Goal: Task Accomplishment & Management: Use online tool/utility

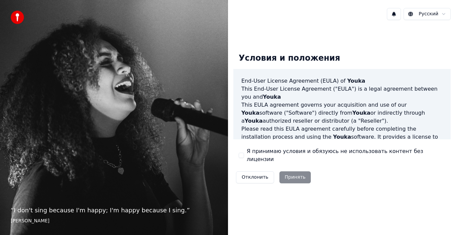
click at [288, 175] on div "Отклонить Принять" at bounding box center [273, 177] width 80 height 17
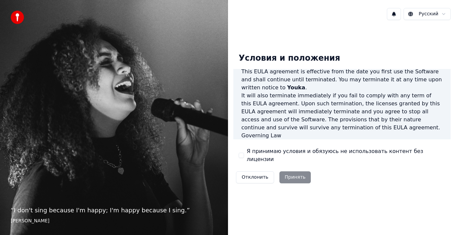
click at [242, 154] on button "Я принимаю условия и обязуюсь не использовать контент без лицензии" at bounding box center [240, 155] width 5 height 5
click at [291, 171] on button "Принять" at bounding box center [295, 177] width 32 height 12
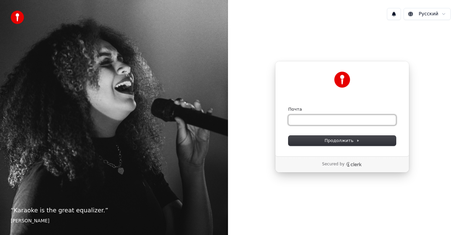
click at [309, 123] on input "Почта" at bounding box center [341, 120] width 107 height 10
click at [288, 106] on button "submit" at bounding box center [288, 106] width 0 height 0
type input "**********"
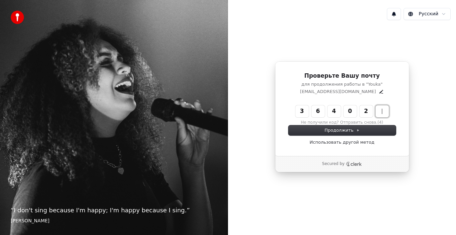
type input "******"
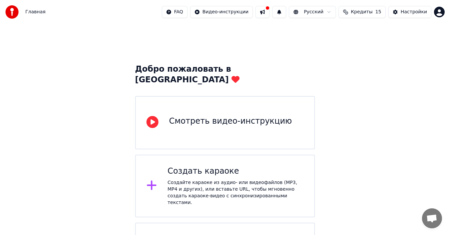
click at [239, 179] on div "Создайте караоке из аудио- или видеофайлов (MP3, MP4 и других), или вставьте UR…" at bounding box center [235, 192] width 136 height 27
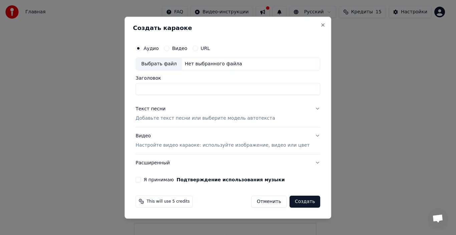
click at [183, 93] on input "Заголовок" at bounding box center [227, 89] width 184 height 12
type input "*"
type input "**********"
click at [181, 118] on p "Добавьте текст песни или выберите модель автотекста" at bounding box center [204, 118] width 139 height 7
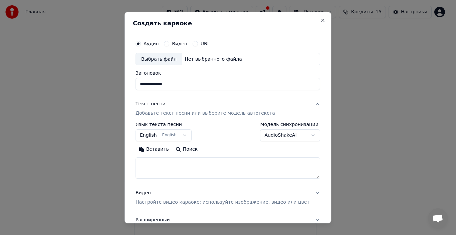
click at [177, 134] on button "English English" at bounding box center [163, 135] width 56 height 12
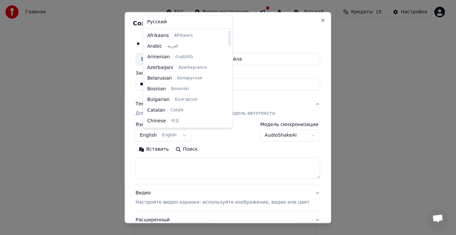
select select "**"
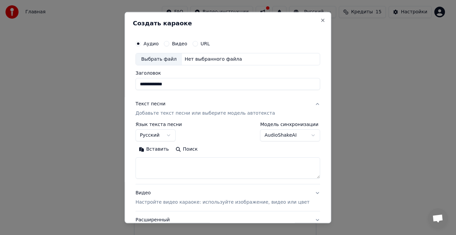
click at [151, 106] on div "Текст песни" at bounding box center [150, 104] width 30 height 7
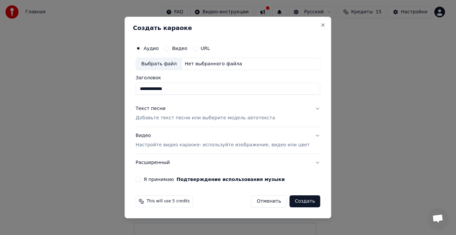
click at [168, 118] on p "Добавьте текст песни или выберите модель автотекста" at bounding box center [204, 118] width 139 height 7
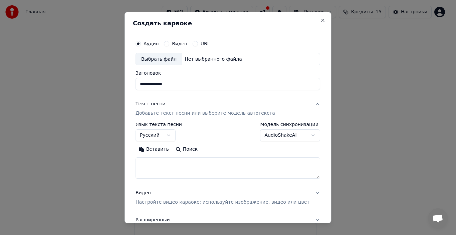
click at [169, 45] on button "Видео" at bounding box center [166, 43] width 5 height 5
click at [187, 88] on input "Заголовок" at bounding box center [227, 84] width 184 height 12
type input "**********"
click at [172, 113] on p "Добавьте текст песни или выберите модель автотекста" at bounding box center [204, 113] width 139 height 7
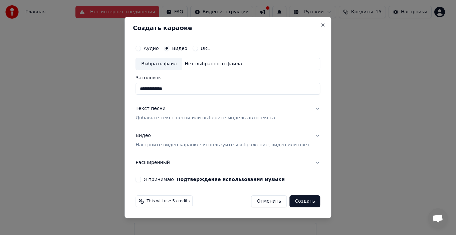
click at [201, 118] on p "Добавьте текст песни или выберите модель автотекста" at bounding box center [204, 118] width 139 height 7
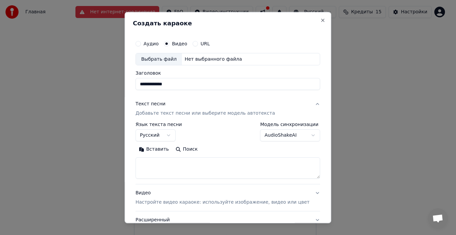
click at [186, 180] on div "**********" at bounding box center [227, 153] width 184 height 62
click at [178, 169] on textarea at bounding box center [227, 167] width 184 height 21
click at [162, 150] on button "Вставить" at bounding box center [153, 149] width 37 height 11
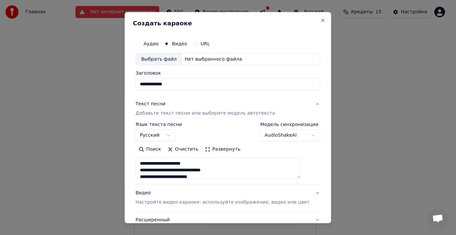
click at [148, 164] on textarea "**********" at bounding box center [217, 167] width 165 height 21
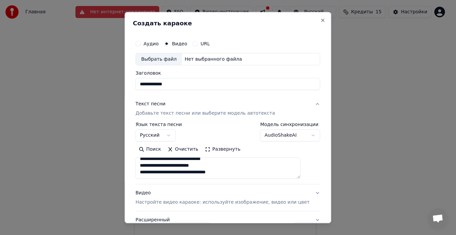
scroll to position [51, 0]
click at [147, 165] on textarea "**********" at bounding box center [217, 167] width 165 height 21
click at [218, 173] on textarea "**********" at bounding box center [217, 167] width 165 height 21
type textarea "**********"
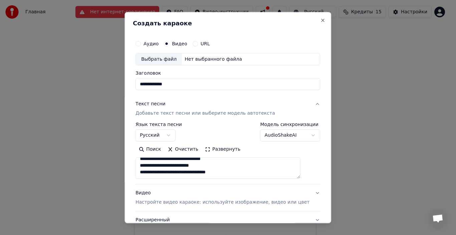
click at [172, 204] on p "Настройте видео караоке: используйте изображение, видео или цвет" at bounding box center [222, 202] width 174 height 7
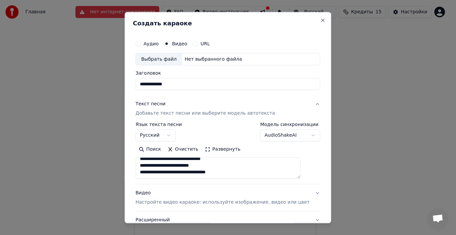
click at [172, 204] on p "Настройте видео караоке: используйте изображение, видео или цвет" at bounding box center [222, 202] width 174 height 7
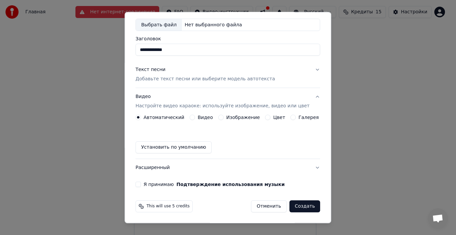
click at [168, 83] on button "Текст песни Добавьте текст песни или выберите модель автотекста" at bounding box center [227, 74] width 184 height 27
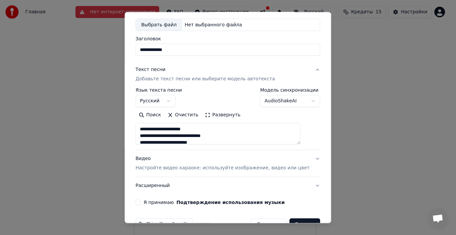
scroll to position [98, 0]
click at [211, 116] on button "Развернуть" at bounding box center [222, 115] width 42 height 11
click at [209, 113] on button "Развернуть" at bounding box center [222, 115] width 42 height 11
click at [211, 114] on button "Развернуть" at bounding box center [222, 115] width 42 height 11
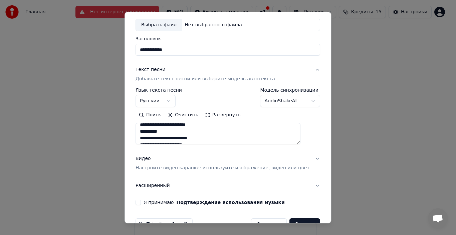
click at [211, 114] on button "Развернуть" at bounding box center [222, 115] width 42 height 11
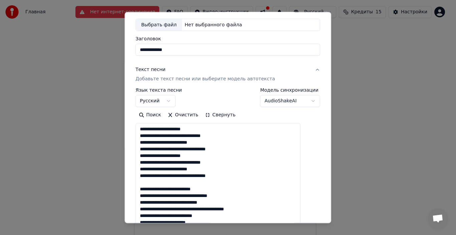
scroll to position [1, 0]
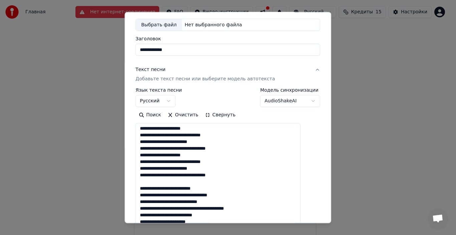
click at [147, 156] on textarea "**********" at bounding box center [217, 212] width 165 height 179
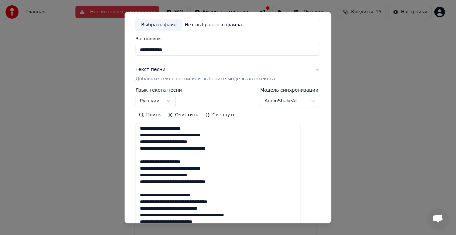
click at [247, 216] on textarea "**********" at bounding box center [217, 212] width 165 height 179
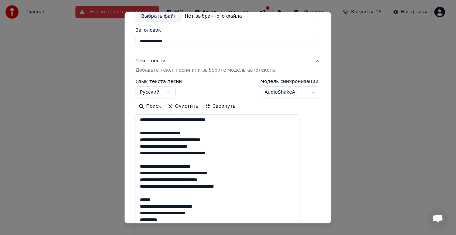
scroll to position [210, 0]
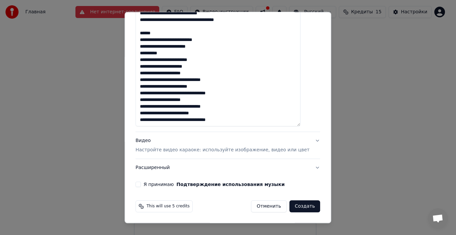
click at [148, 73] on textarea "**********" at bounding box center [217, 37] width 165 height 179
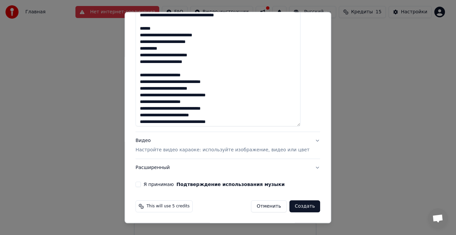
scroll to position [27, 0]
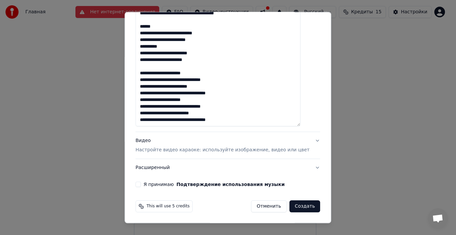
click at [147, 100] on textarea "**********" at bounding box center [217, 37] width 165 height 179
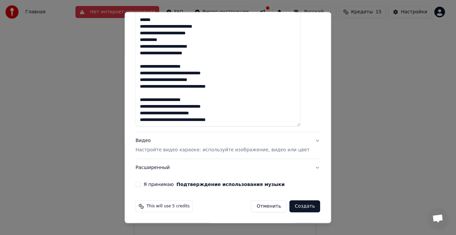
type textarea "**********"
click at [152, 150] on p "Настройте видео караоке: используйте изображение, видео или цвет" at bounding box center [222, 150] width 174 height 7
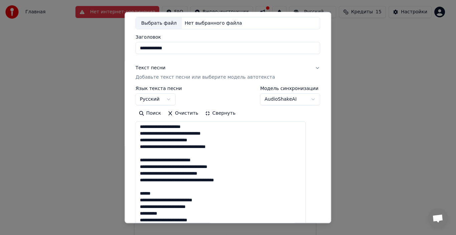
scroll to position [34, 0]
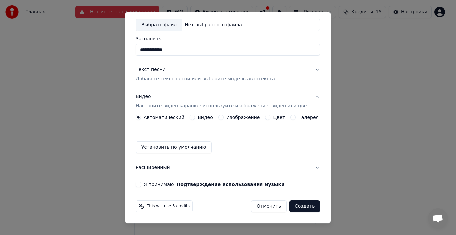
click at [194, 116] on button "Видео" at bounding box center [191, 117] width 5 height 5
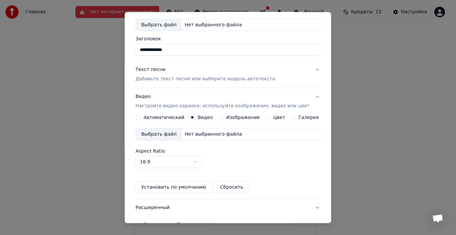
click at [168, 134] on div "Выбрать файл" at bounding box center [159, 134] width 46 height 12
click at [227, 120] on label "Изображение" at bounding box center [243, 117] width 34 height 5
click at [223, 120] on button "Изображение" at bounding box center [220, 117] width 5 height 5
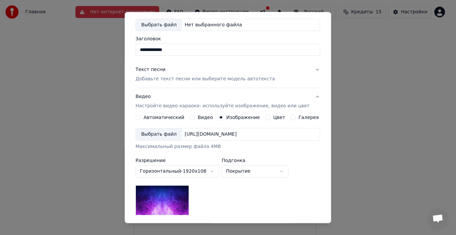
click at [176, 139] on div "Выбрать файл" at bounding box center [159, 134] width 46 height 12
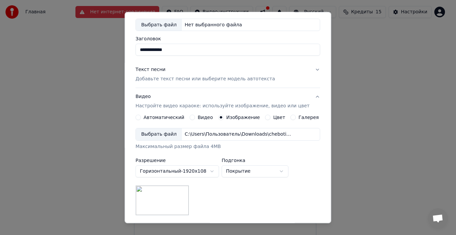
click at [186, 79] on p "Добавьте текст песни или выберите модель автотекста" at bounding box center [204, 79] width 139 height 7
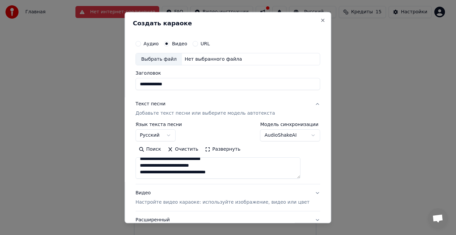
scroll to position [52, 0]
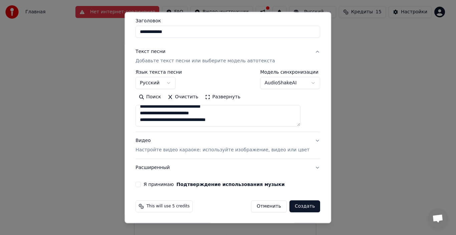
click at [286, 86] on button "AudioShakeAI" at bounding box center [290, 83] width 60 height 12
click at [239, 154] on button "Видео Настройте видео караоке: используйте изображение, видео или цвет" at bounding box center [227, 145] width 184 height 27
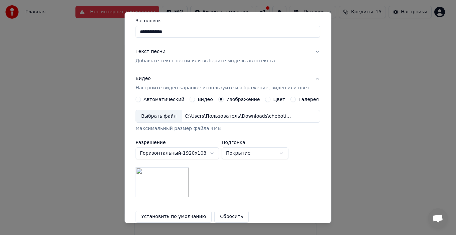
scroll to position [122, 0]
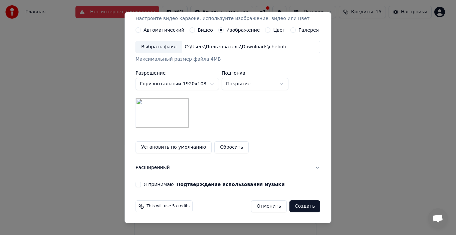
click at [308, 167] on button "Расширенный" at bounding box center [227, 167] width 184 height 17
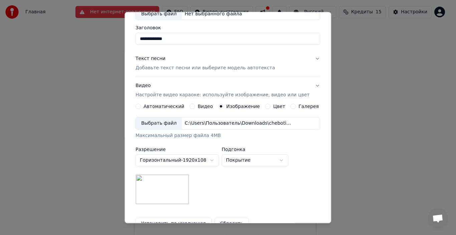
scroll to position [15, 0]
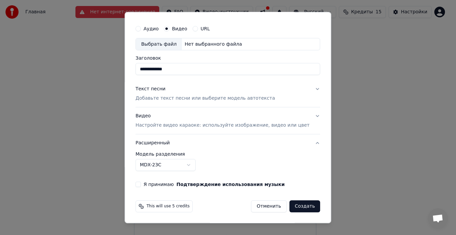
click at [180, 162] on button "MDX-23C" at bounding box center [165, 165] width 60 height 12
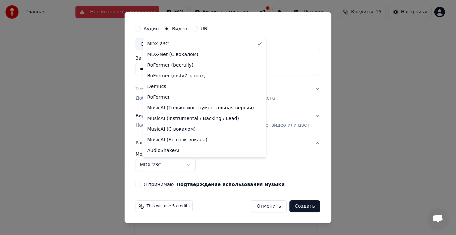
click at [196, 166] on body "**********" at bounding box center [225, 141] width 450 height 283
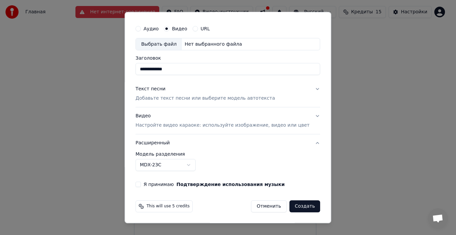
click at [195, 165] on button "MDX-23C" at bounding box center [165, 165] width 60 height 12
click at [170, 166] on body "**********" at bounding box center [225, 141] width 450 height 283
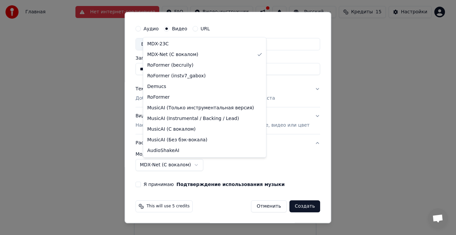
select select "******"
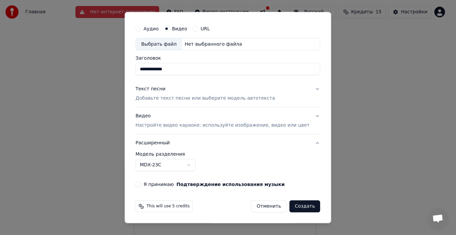
click at [289, 205] on button "Создать" at bounding box center [304, 206] width 31 height 12
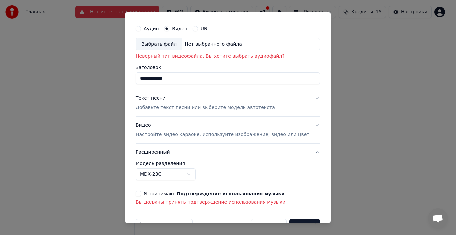
scroll to position [34, 0]
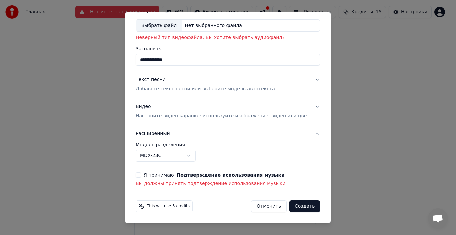
click at [211, 184] on p "Вы должны принять подтверждение использования музыки" at bounding box center [227, 183] width 184 height 7
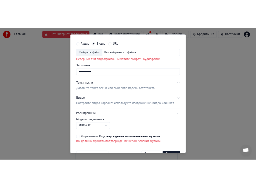
scroll to position [0, 0]
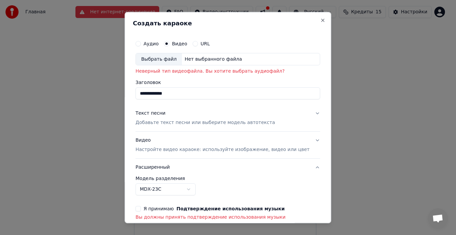
click at [172, 63] on div "Выбрать файл" at bounding box center [159, 59] width 46 height 12
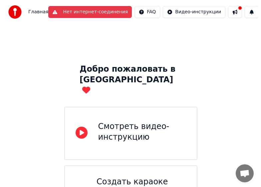
scroll to position [109, 0]
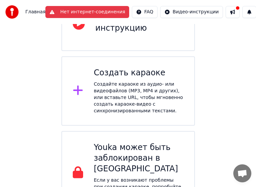
click at [115, 93] on div "Создайте караоке из аудио- или видеофайлов (MP3, MP4 и других), или вставьте UR…" at bounding box center [139, 97] width 90 height 33
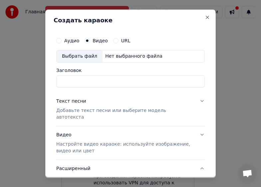
scroll to position [0, 0]
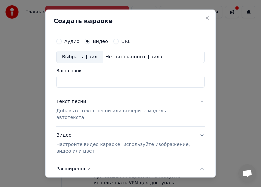
click at [103, 55] on div "Нет выбранного файла" at bounding box center [134, 56] width 63 height 7
click at [82, 56] on div "Выбрать файл" at bounding box center [80, 57] width 46 height 12
click at [109, 58] on div "Нет выбранного файла" at bounding box center [134, 56] width 63 height 7
click at [76, 57] on div "Выбрать файл" at bounding box center [80, 57] width 46 height 12
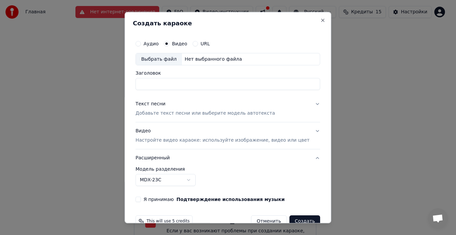
scroll to position [15, 0]
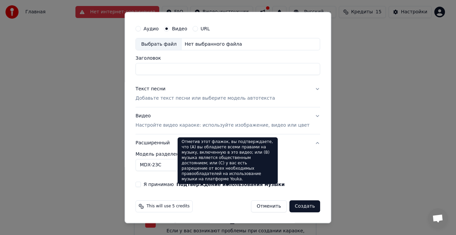
click at [189, 186] on button "Подтверждение использования музыки" at bounding box center [230, 184] width 108 height 5
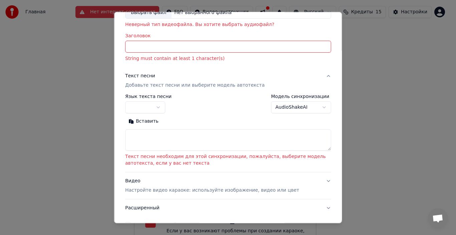
scroll to position [96, 0]
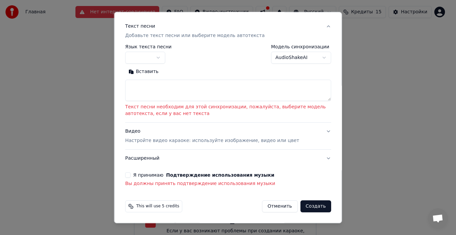
click at [130, 177] on button "Я принимаю Подтверждение использования музыки" at bounding box center [127, 174] width 5 height 5
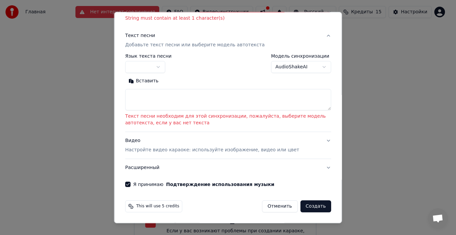
click at [137, 83] on button "Вставить" at bounding box center [143, 81] width 37 height 11
click at [139, 97] on textarea at bounding box center [228, 99] width 206 height 21
click at [135, 81] on button "Вставить" at bounding box center [143, 81] width 37 height 11
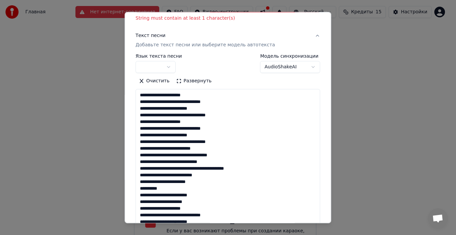
scroll to position [71, 0]
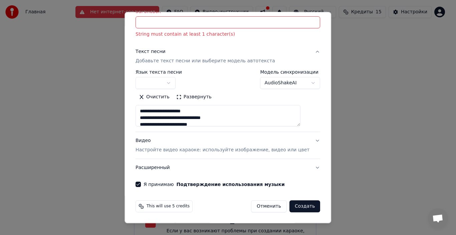
type textarea "**********"
click at [169, 80] on button "button" at bounding box center [155, 83] width 40 height 12
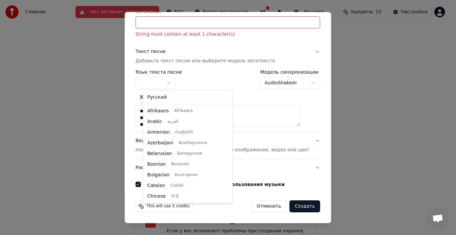
click at [174, 87] on div at bounding box center [228, 117] width 456 height 235
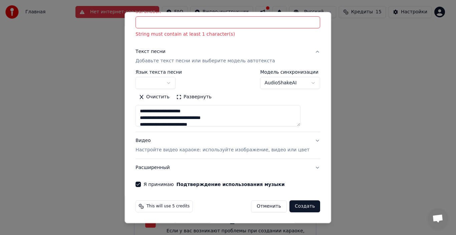
click at [174, 86] on button "button" at bounding box center [155, 83] width 40 height 12
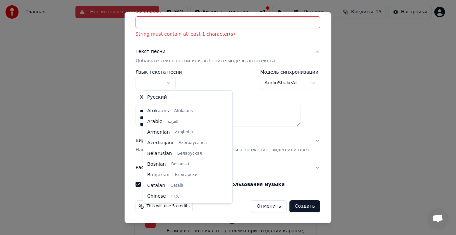
select select "**"
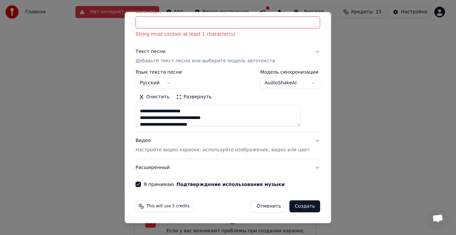
click at [200, 99] on button "Развернуть" at bounding box center [194, 97] width 42 height 11
click at [184, 98] on button "Развернуть" at bounding box center [194, 97] width 42 height 11
click at [183, 96] on button "Развернуть" at bounding box center [194, 97] width 42 height 11
click at [184, 96] on button "Развернуть" at bounding box center [194, 97] width 42 height 11
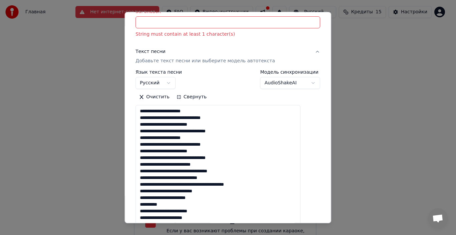
click at [146, 137] on textarea "**********" at bounding box center [217, 191] width 165 height 172
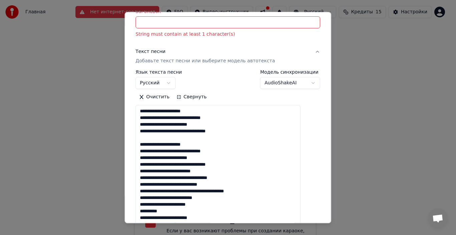
click at [146, 171] on textarea "**********" at bounding box center [217, 191] width 165 height 172
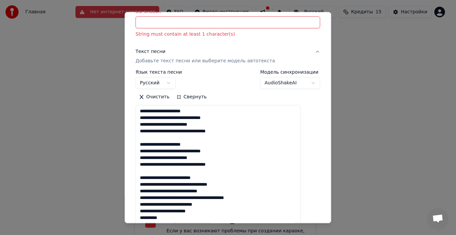
click at [247, 199] on textarea "**********" at bounding box center [217, 191] width 165 height 172
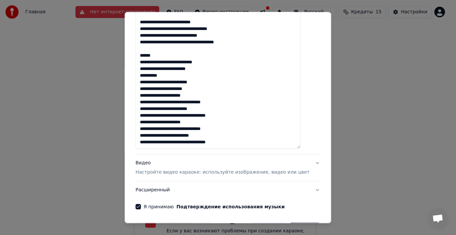
scroll to position [204, 0]
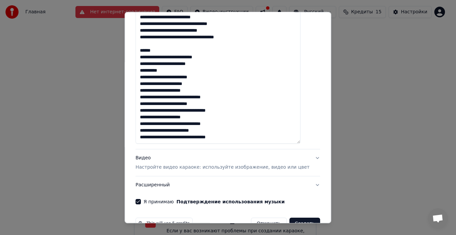
click at [147, 92] on textarea "**********" at bounding box center [217, 58] width 165 height 172
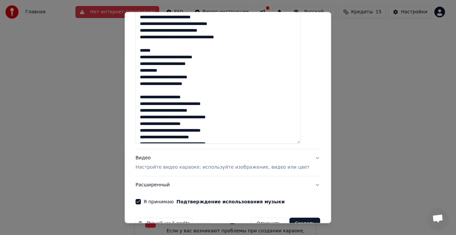
click at [146, 123] on textarea "**********" at bounding box center [217, 58] width 165 height 172
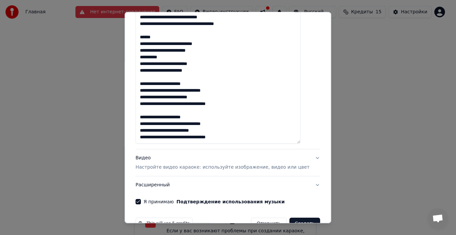
type textarea "**********"
click at [169, 170] on p "Настройте видео караоке: используйте изображение, видео или цвет" at bounding box center [222, 167] width 174 height 7
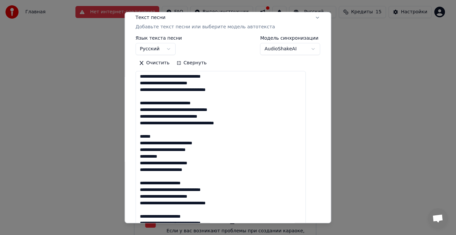
scroll to position [53, 0]
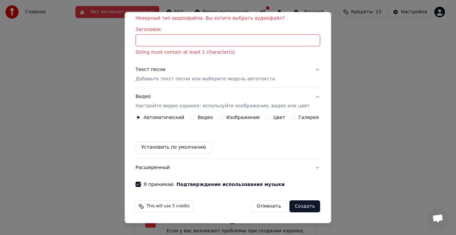
click at [231, 117] on label "Изображение" at bounding box center [243, 117] width 34 height 5
click at [223, 117] on button "Изображение" at bounding box center [220, 117] width 5 height 5
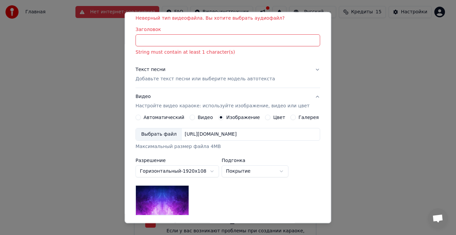
click at [175, 136] on div "Выбрать файл" at bounding box center [159, 134] width 46 height 12
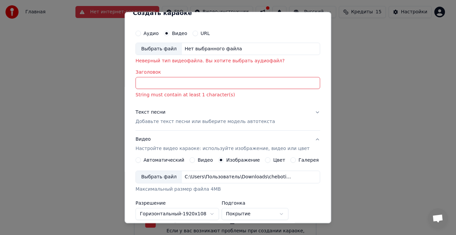
scroll to position [0, 0]
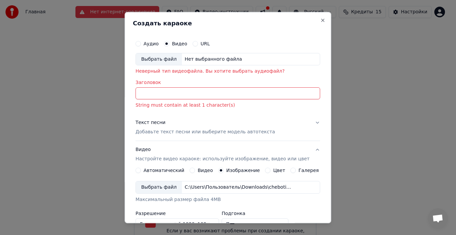
click at [222, 95] on input "Заголовок" at bounding box center [227, 93] width 184 height 12
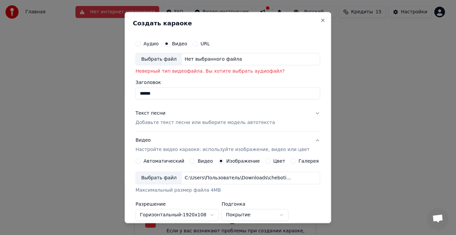
click at [222, 95] on input "******" at bounding box center [227, 93] width 184 height 12
click at [191, 94] on input "******" at bounding box center [227, 93] width 184 height 12
click at [167, 93] on input "******" at bounding box center [227, 93] width 184 height 12
click at [171, 58] on div "Выбрать файл" at bounding box center [159, 59] width 46 height 12
click at [165, 95] on input "******" at bounding box center [227, 93] width 184 height 12
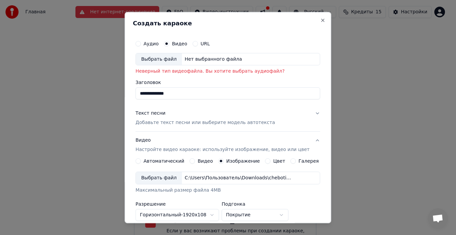
type input "**********"
click at [194, 56] on div "Нет выбранного файла" at bounding box center [213, 59] width 63 height 7
click at [174, 60] on div "Выбрать файл" at bounding box center [159, 59] width 46 height 12
click at [308, 115] on button "Текст песни Добавьте текст песни или выберите модель автотекста" at bounding box center [227, 118] width 184 height 27
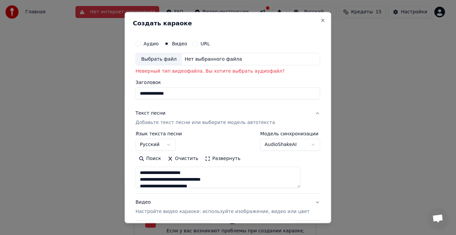
click at [307, 114] on button "Текст песни Добавьте текст песни или выберите модель автотекста" at bounding box center [227, 118] width 184 height 27
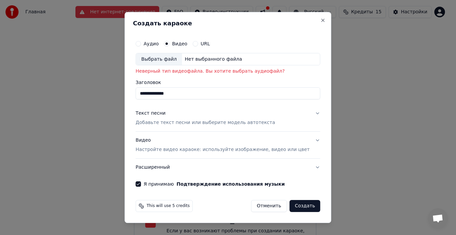
click at [306, 167] on button "Расширенный" at bounding box center [227, 167] width 184 height 17
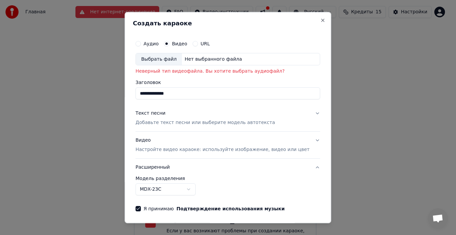
click at [198, 45] on button "URL" at bounding box center [194, 43] width 5 height 5
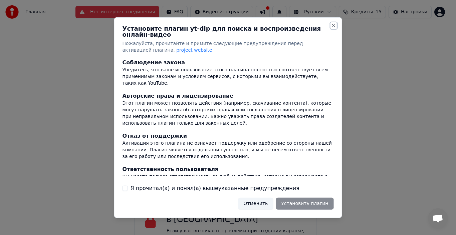
click at [333, 28] on button "Close" at bounding box center [333, 25] width 5 height 5
click at [332, 27] on button "Close" at bounding box center [333, 25] width 5 height 5
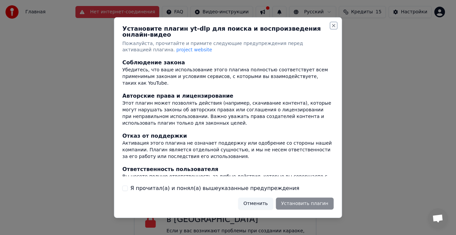
click at [332, 27] on button "Close" at bounding box center [333, 25] width 5 height 5
click at [381, 82] on div at bounding box center [228, 117] width 456 height 235
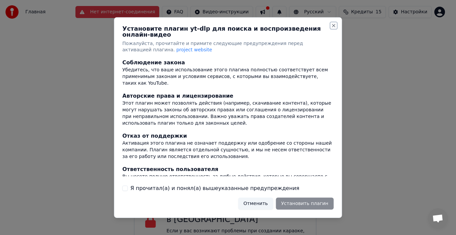
click at [333, 28] on button "Close" at bounding box center [333, 25] width 5 height 5
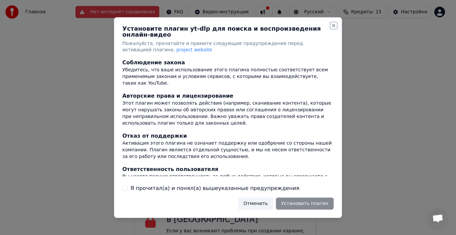
click at [333, 28] on button "Close" at bounding box center [333, 25] width 5 height 5
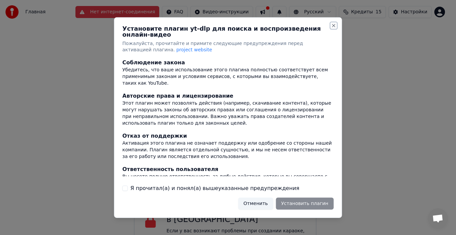
click at [333, 28] on button "Close" at bounding box center [333, 25] width 5 height 5
click at [73, 61] on div at bounding box center [228, 117] width 456 height 235
click at [334, 28] on button "Close" at bounding box center [333, 25] width 5 height 5
click at [265, 202] on button "Отменить" at bounding box center [255, 204] width 35 height 12
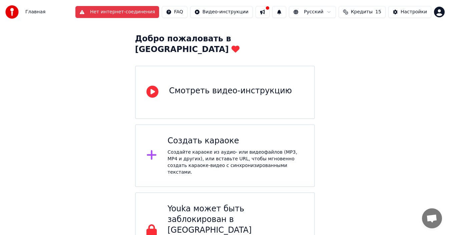
click at [145, 8] on button "Нет интернет-соединения" at bounding box center [117, 12] width 84 height 12
click at [276, 150] on div "Создайте караоке из аудио- или видеофайлов (MP3, MP4 и других), или вставьте UR…" at bounding box center [235, 162] width 136 height 27
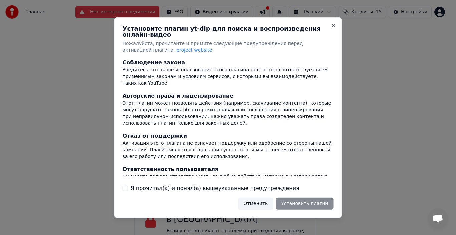
click at [329, 27] on div "Установите плагин yt-dlp для поиска и воспроизведения онлайн-видео Пожалуйста, …" at bounding box center [228, 117] width 228 height 201
click at [333, 28] on button "Close" at bounding box center [333, 25] width 5 height 5
click at [331, 32] on h2 "Установите плагин yt-dlp для поиска и воспроизведения онлайн-видео" at bounding box center [227, 31] width 211 height 12
click at [332, 28] on button "Close" at bounding box center [333, 25] width 5 height 5
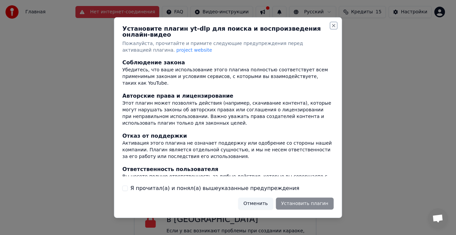
click at [332, 28] on button "Close" at bounding box center [333, 25] width 5 height 5
click at [259, 202] on button "Отменить" at bounding box center [255, 204] width 35 height 12
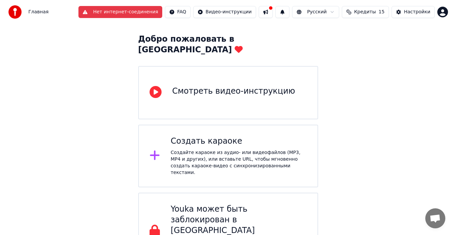
scroll to position [30, 0]
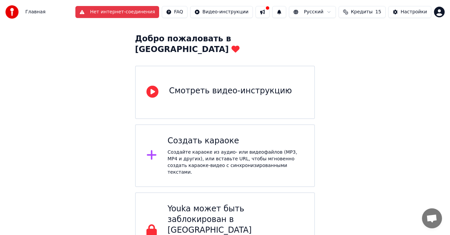
click at [179, 149] on div "Создайте караоке из аудио- или видеофайлов (MP3, MP4 и других), или вставьте UR…" at bounding box center [235, 162] width 136 height 27
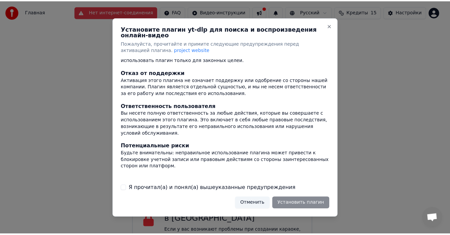
scroll to position [84, 0]
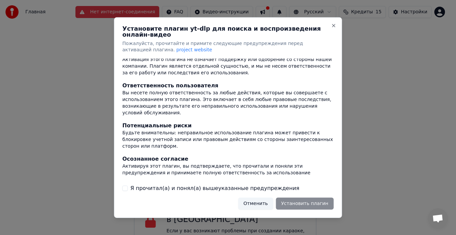
click at [170, 187] on label "Я прочитал(а) и понял(а) вышеуказанные предупреждения" at bounding box center [214, 188] width 169 height 8
click at [128, 187] on button "Я прочитал(а) и понял(а) вышеуказанные предупреждения" at bounding box center [124, 188] width 5 height 5
click at [333, 27] on button "Close" at bounding box center [333, 25] width 5 height 5
click at [331, 28] on button "Close" at bounding box center [333, 25] width 5 height 5
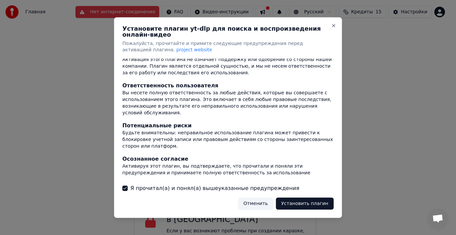
click at [74, 47] on div at bounding box center [228, 117] width 456 height 235
click at [265, 202] on button "Отменить" at bounding box center [255, 204] width 35 height 12
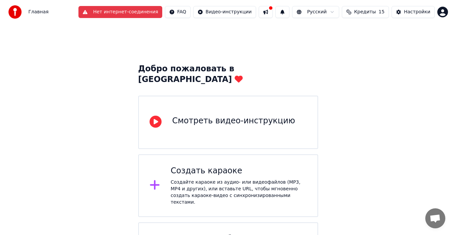
scroll to position [0, 0]
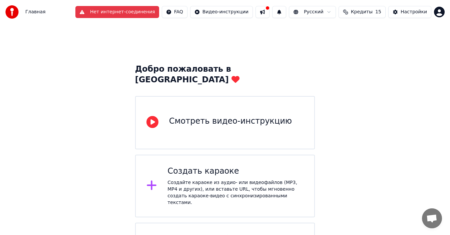
click at [147, 179] on icon at bounding box center [151, 185] width 11 height 12
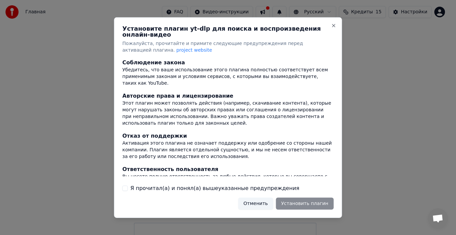
click at [170, 187] on label "Я прочитал(а) и понял(а) вышеуказанные предупреждения" at bounding box center [214, 188] width 169 height 8
click at [128, 187] on button "Я прочитал(а) и понял(а) вышеуказанные предупреждения" at bounding box center [124, 188] width 5 height 5
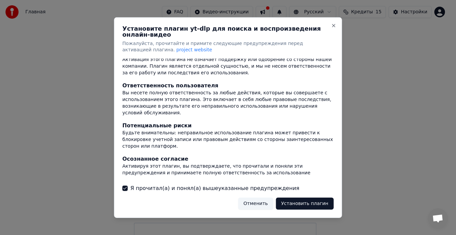
click at [314, 202] on button "Установить плагин" at bounding box center [304, 204] width 58 height 12
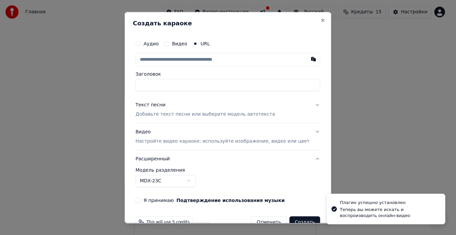
click at [184, 44] on label "Видео" at bounding box center [179, 43] width 15 height 5
click at [169, 44] on button "Видео" at bounding box center [166, 43] width 5 height 5
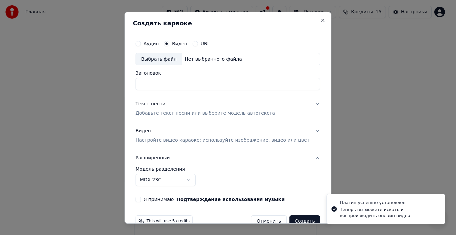
click at [188, 60] on div "Нет выбранного файла" at bounding box center [213, 59] width 63 height 7
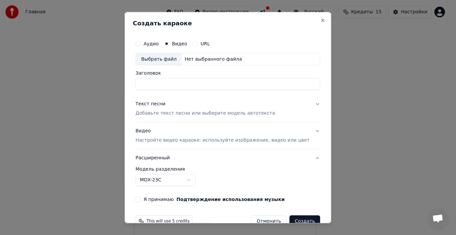
scroll to position [15, 0]
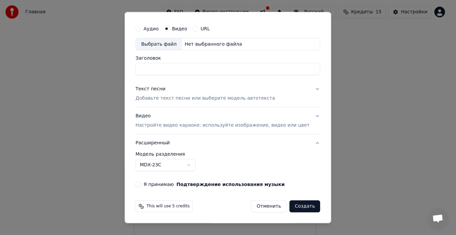
click at [141, 185] on button "Я принимаю Подтверждение использования музыки" at bounding box center [137, 184] width 5 height 5
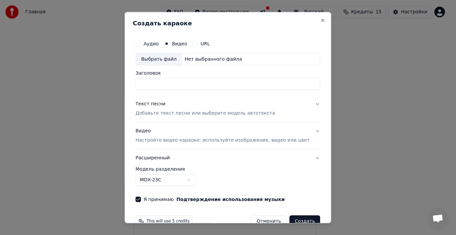
click at [162, 54] on div "Выбрать файл" at bounding box center [159, 59] width 46 height 12
type input "**********"
click at [186, 114] on p "Добавьте текст песни или выберите модель автотекста" at bounding box center [204, 113] width 139 height 7
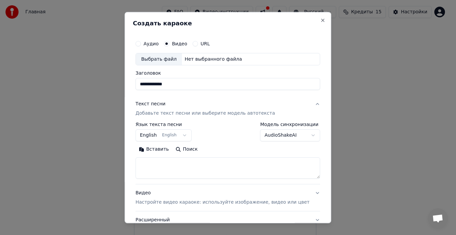
click at [157, 134] on button "English English" at bounding box center [163, 135] width 56 height 12
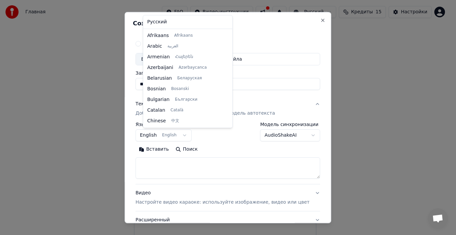
scroll to position [53, 0]
select select "**"
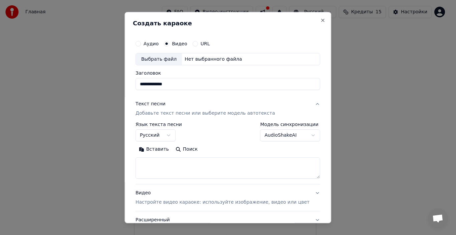
click at [157, 149] on button "Вставить" at bounding box center [153, 149] width 37 height 11
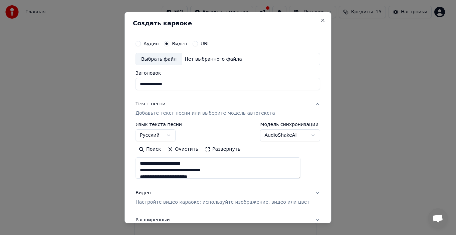
click at [214, 147] on button "Развернуть" at bounding box center [222, 149] width 42 height 11
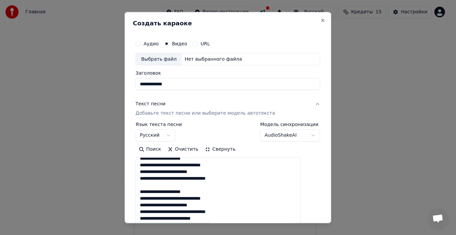
scroll to position [7, 0]
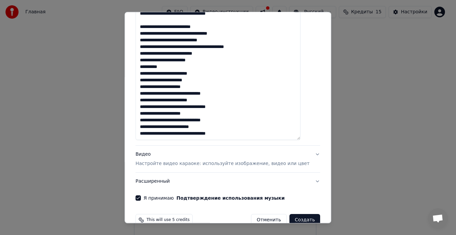
scroll to position [203, 0]
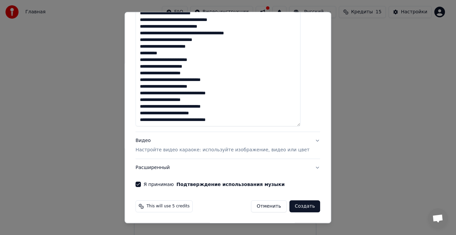
click at [147, 73] on textarea "**********" at bounding box center [217, 40] width 165 height 172
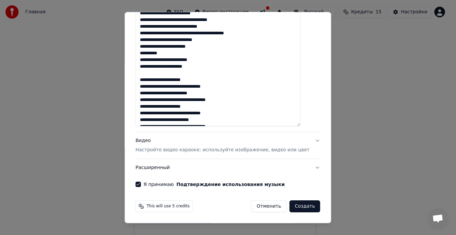
click at [147, 108] on textarea "**********" at bounding box center [217, 40] width 165 height 172
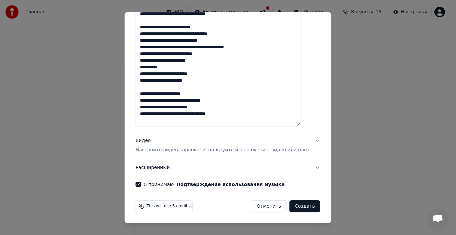
scroll to position [70, 0]
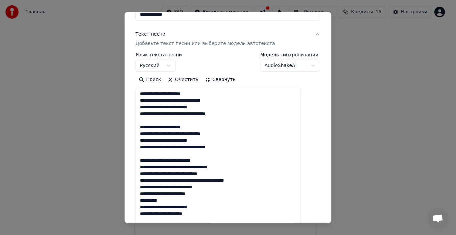
click at [246, 181] on textarea "**********" at bounding box center [217, 174] width 165 height 172
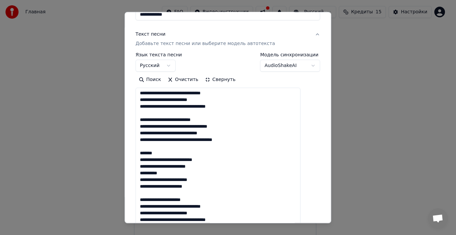
scroll to position [203, 0]
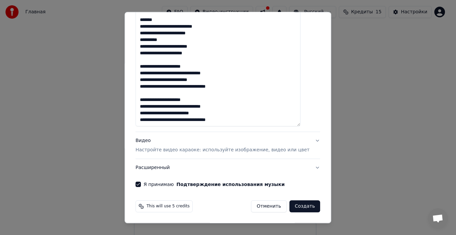
type textarea "**********"
click at [190, 150] on p "Настройте видео караоке: используйте изображение, видео или цвет" at bounding box center [222, 150] width 174 height 7
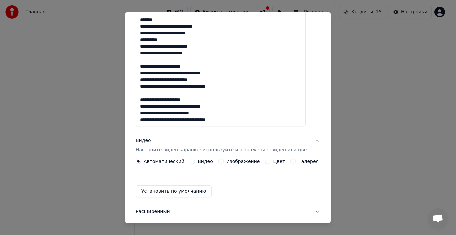
scroll to position [34, 0]
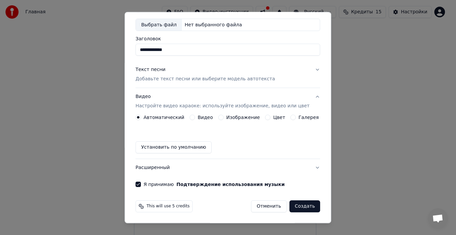
click at [203, 117] on label "Видео" at bounding box center [204, 117] width 15 height 5
click at [195, 117] on button "Видео" at bounding box center [191, 117] width 5 height 5
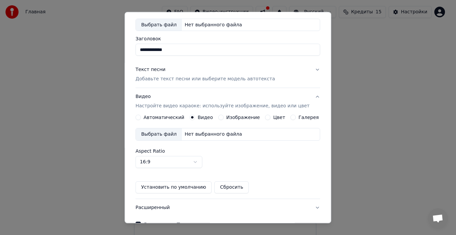
click at [173, 135] on div "Выбрать файл" at bounding box center [159, 134] width 46 height 12
click at [236, 116] on label "Изображение" at bounding box center [243, 117] width 34 height 5
click at [223, 116] on button "Изображение" at bounding box center [220, 117] width 5 height 5
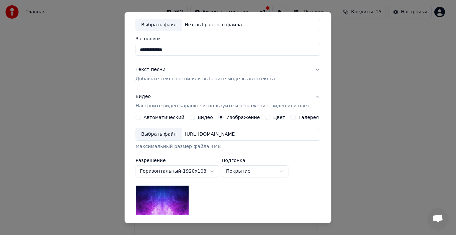
click at [171, 138] on div "Выбрать файл" at bounding box center [159, 134] width 46 height 12
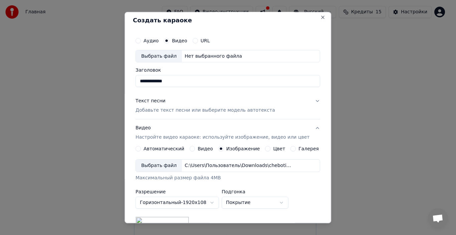
scroll to position [0, 0]
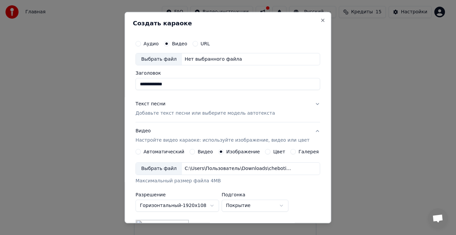
click at [153, 60] on div "Выбрать файл" at bounding box center [159, 59] width 46 height 12
type input "**********"
click at [309, 104] on button "Текст песни Добавьте текст песни или выберите модель автотекста" at bounding box center [227, 108] width 184 height 27
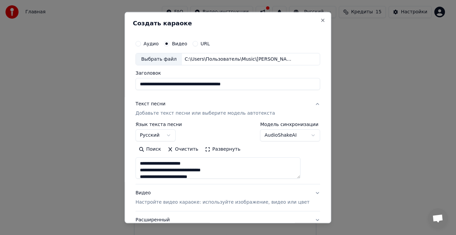
click at [309, 104] on div "**********" at bounding box center [228, 138] width 190 height 208
click at [305, 105] on button "Текст песни Добавьте текст песни или выберите модель автотекста" at bounding box center [227, 108] width 184 height 27
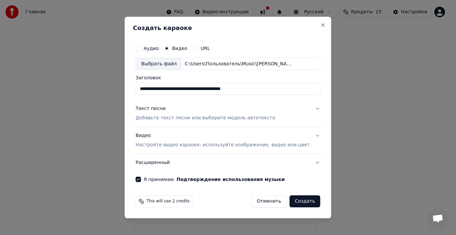
click at [291, 203] on button "Создать" at bounding box center [304, 201] width 31 height 12
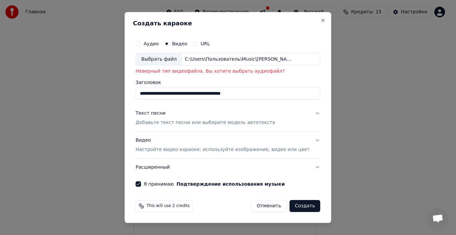
click at [203, 61] on div "C:\Users\Пользователь\Music\[PERSON_NAME]-chebotina-solnce-monako-73236442_Zuwn…" at bounding box center [238, 59] width 113 height 7
click at [141, 185] on button "Я принимаю Подтверждение использования музыки" at bounding box center [137, 183] width 5 height 5
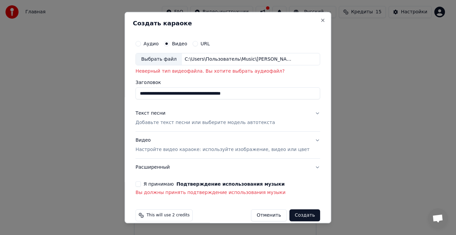
click at [141, 185] on button "Я принимаю Подтверждение использования музыки" at bounding box center [137, 183] width 5 height 5
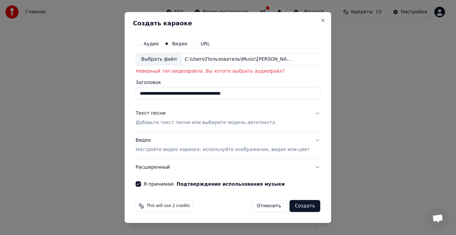
click at [289, 207] on button "Создать" at bounding box center [304, 206] width 31 height 12
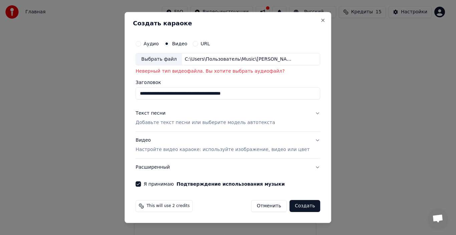
click at [289, 207] on button "Создать" at bounding box center [304, 206] width 31 height 12
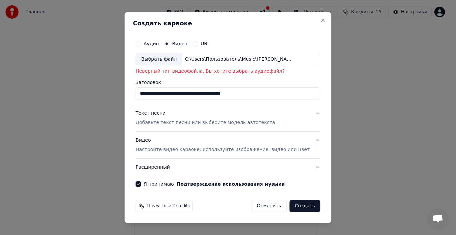
click at [289, 207] on button "Создать" at bounding box center [304, 206] width 31 height 12
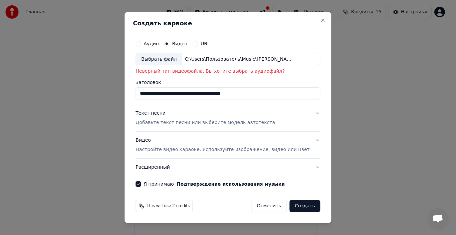
click at [289, 207] on button "Создать" at bounding box center [304, 206] width 31 height 12
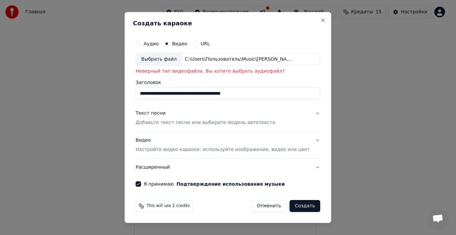
click at [289, 207] on button "Создать" at bounding box center [304, 206] width 31 height 12
click at [141, 44] on button "Аудио" at bounding box center [137, 43] width 5 height 5
click at [189, 61] on div "Нет выбранного файла" at bounding box center [213, 59] width 63 height 7
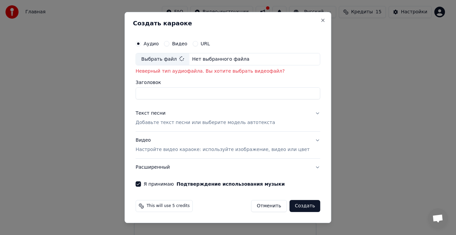
type input "**********"
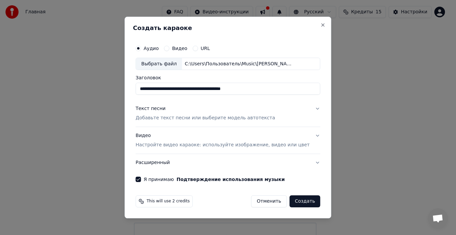
click at [167, 116] on p "Добавьте текст песни или выберите модель автотекста" at bounding box center [204, 118] width 139 height 7
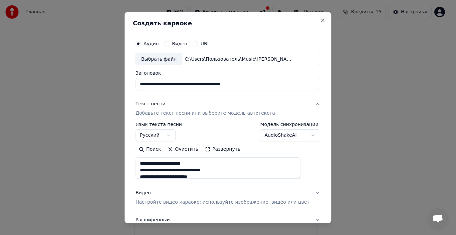
click at [211, 150] on button "Развернуть" at bounding box center [222, 149] width 42 height 11
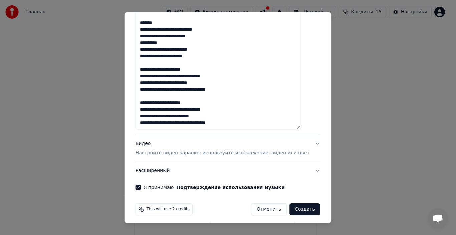
scroll to position [243, 0]
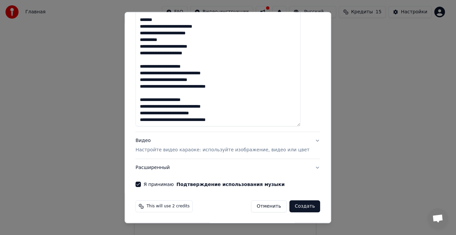
click at [304, 142] on button "Видео Настройте видео караоке: используйте изображение, видео или цвет" at bounding box center [227, 145] width 184 height 27
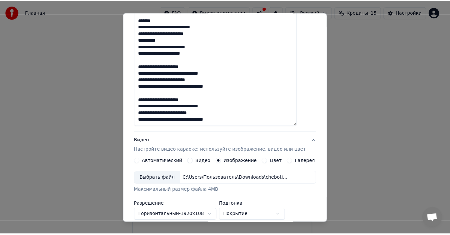
scroll to position [122, 0]
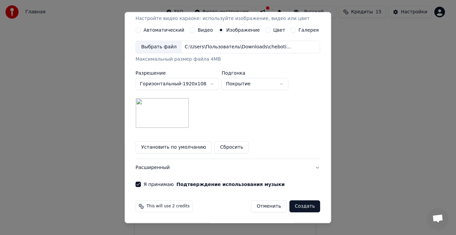
click at [304, 207] on button "Создать" at bounding box center [304, 206] width 31 height 12
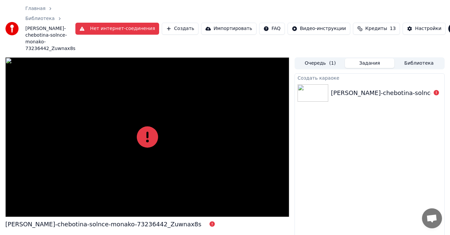
click at [321, 134] on div "Создать караоке [PERSON_NAME]-chebotina-solnce-monako-73236442_Zuwnax8s" at bounding box center [370, 173] width 150 height 200
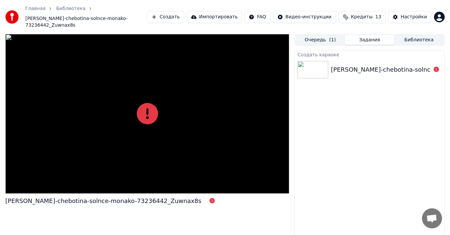
click at [149, 109] on icon at bounding box center [147, 113] width 21 height 21
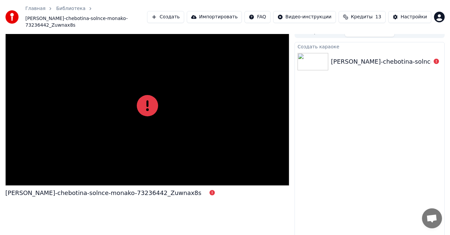
click at [351, 57] on div "[PERSON_NAME]-chebotina-solnce-monako-73236442_Zuwnax8s" at bounding box center [429, 61] width 196 height 9
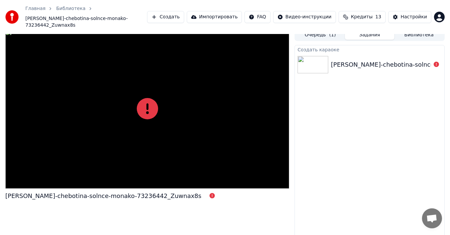
scroll to position [0, 0]
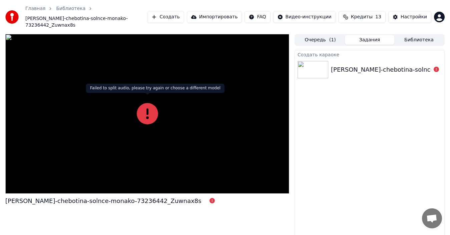
click at [144, 113] on icon at bounding box center [147, 113] width 21 height 21
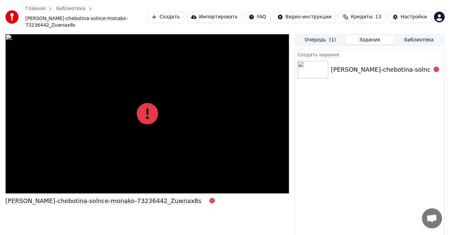
click at [144, 113] on icon at bounding box center [147, 113] width 21 height 21
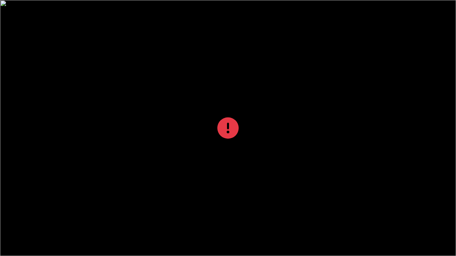
click at [145, 121] on div at bounding box center [228, 128] width 456 height 256
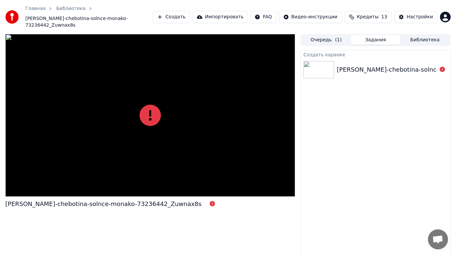
click at [145, 113] on icon at bounding box center [149, 115] width 21 height 21
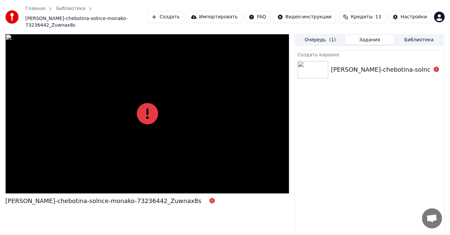
click at [291, 152] on div "[PERSON_NAME]-chebotina-solnce-monako-73236442_Zuwnax8s Очередь ( 1 ) Задания Б…" at bounding box center [225, 142] width 450 height 216
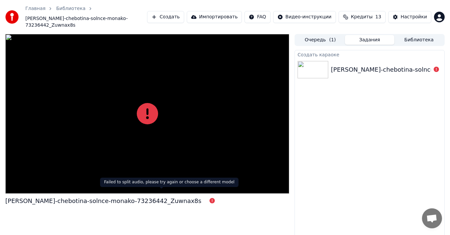
click at [209, 198] on icon at bounding box center [211, 200] width 5 height 5
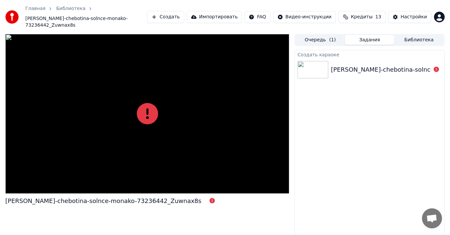
click at [323, 35] on button "Очередь ( 1 )" at bounding box center [320, 40] width 49 height 10
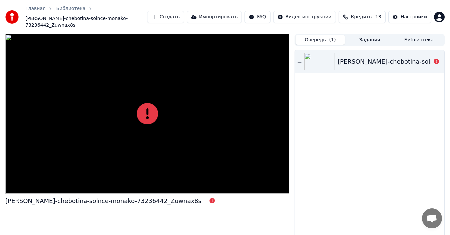
click at [300, 59] on icon at bounding box center [300, 61] width 4 height 5
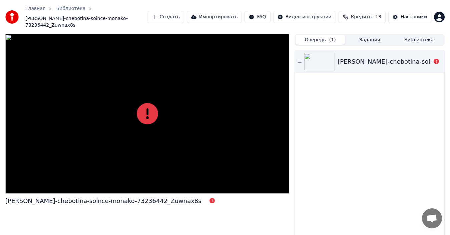
click at [300, 59] on icon at bounding box center [300, 61] width 4 height 5
click at [352, 35] on button "Задания" at bounding box center [369, 40] width 49 height 10
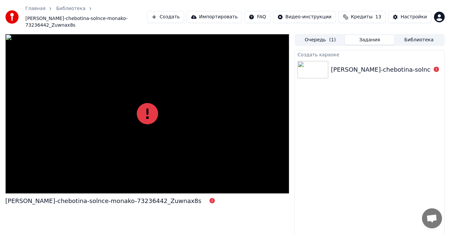
click at [418, 35] on button "Библиотека" at bounding box center [418, 40] width 49 height 10
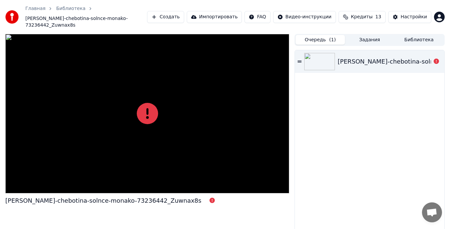
click at [328, 35] on button "Очередь ( 1 )" at bounding box center [320, 40] width 49 height 10
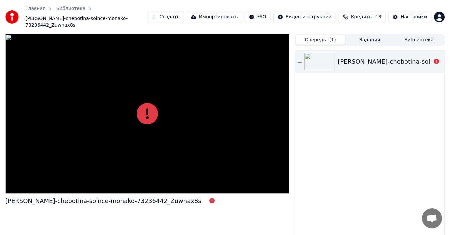
click at [34, 196] on div "[PERSON_NAME]-chebotina-solnce-monako-73236442_Zuwnax8s" at bounding box center [103, 200] width 196 height 9
drag, startPoint x: 177, startPoint y: 73, endPoint x: 165, endPoint y: 83, distance: 15.9
click at [165, 83] on div at bounding box center [147, 114] width 284 height 160
drag, startPoint x: 152, startPoint y: 88, endPoint x: 147, endPoint y: 105, distance: 18.1
click at [147, 103] on div at bounding box center [147, 114] width 284 height 160
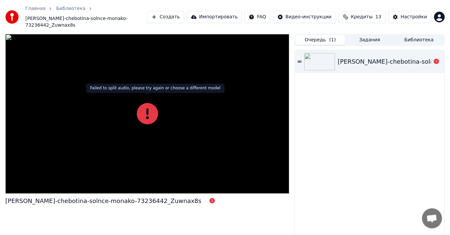
click at [218, 96] on div at bounding box center [147, 114] width 284 height 160
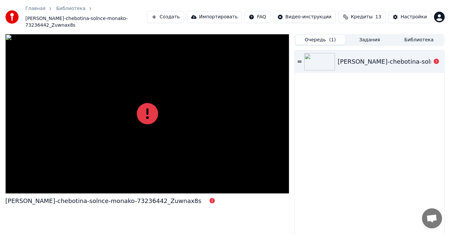
click at [169, 70] on div at bounding box center [147, 114] width 284 height 160
click at [219, 15] on button "Импортировать" at bounding box center [214, 17] width 55 height 12
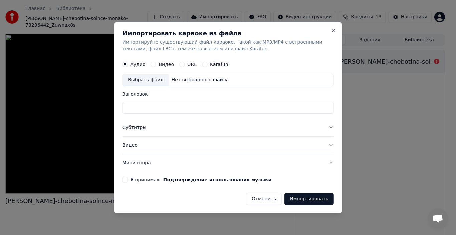
click at [165, 65] on label "Видео" at bounding box center [166, 64] width 15 height 5
click at [156, 65] on button "Видео" at bounding box center [153, 64] width 5 height 5
click at [161, 108] on input "Заголовок" at bounding box center [227, 108] width 211 height 12
click at [333, 28] on button "Close" at bounding box center [333, 30] width 5 height 5
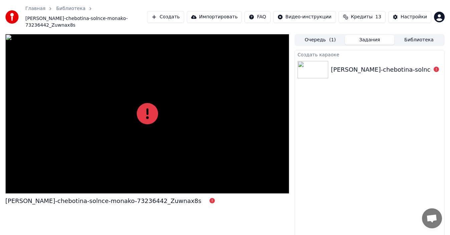
click at [369, 35] on button "Задания" at bounding box center [369, 40] width 49 height 10
click at [367, 34] on div "Очередь ( 1 ) Задания Библиотека" at bounding box center [370, 40] width 150 height 12
click at [367, 35] on button "Задания" at bounding box center [369, 40] width 49 height 10
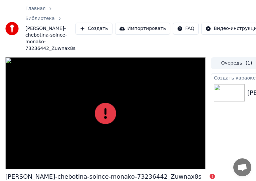
click at [122, 99] on div at bounding box center [105, 113] width 200 height 113
click at [113, 94] on body "Главная Библиотека [PERSON_NAME]-chebotina-solnce-monako-73236442_Zuwnax8s Созд…" at bounding box center [128, 90] width 256 height 181
click at [42, 8] on link "Главная" at bounding box center [35, 8] width 20 height 7
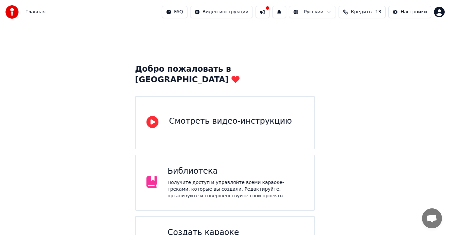
click at [204, 166] on div "Библиотека" at bounding box center [235, 171] width 136 height 11
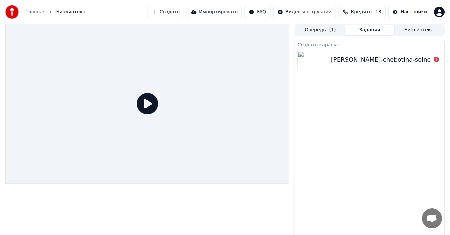
click at [307, 58] on img at bounding box center [313, 59] width 31 height 17
click at [148, 106] on icon at bounding box center [147, 103] width 21 height 21
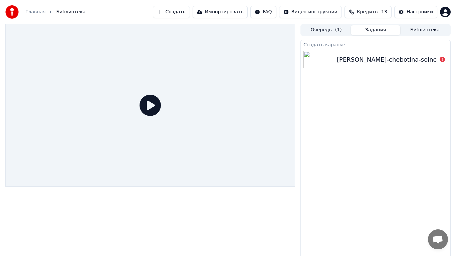
click at [241, 131] on div at bounding box center [150, 105] width 290 height 163
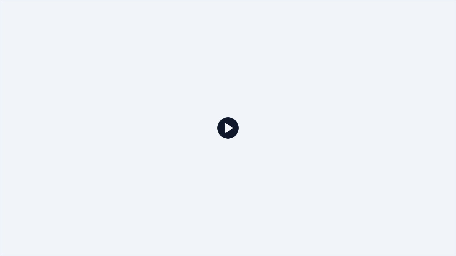
click at [234, 130] on icon at bounding box center [227, 127] width 21 height 21
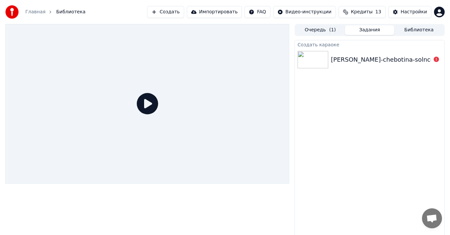
click at [315, 29] on button "Очередь ( 1 )" at bounding box center [320, 30] width 49 height 10
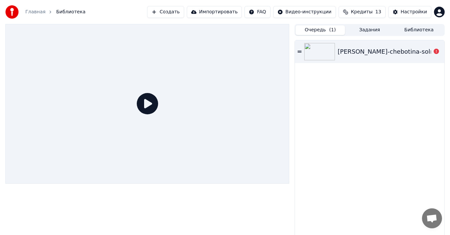
click at [395, 44] on div "[PERSON_NAME]-chebotina-solnce-monako-73236442_Zuwnax8s" at bounding box center [369, 51] width 149 height 23
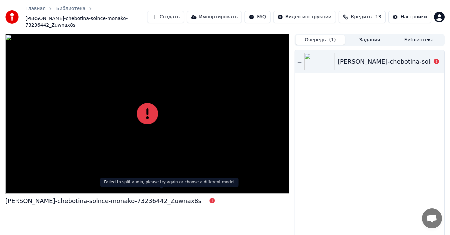
click at [209, 198] on icon at bounding box center [211, 200] width 5 height 5
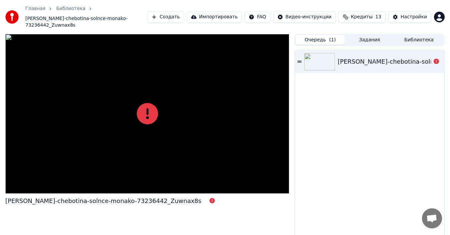
click at [361, 35] on button "Задания" at bounding box center [369, 40] width 49 height 10
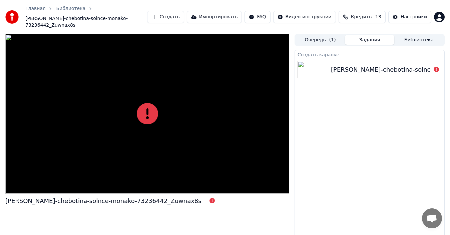
click at [67, 17] on span "[PERSON_NAME]-chebotina-solnce-monako-73236442_Zuwnax8s" at bounding box center [86, 21] width 122 height 13
click at [69, 16] on span "[PERSON_NAME]-chebotina-solnce-monako-73236442_Zuwnax8s" at bounding box center [86, 21] width 122 height 13
click at [65, 8] on link "Библиотека" at bounding box center [70, 8] width 29 height 7
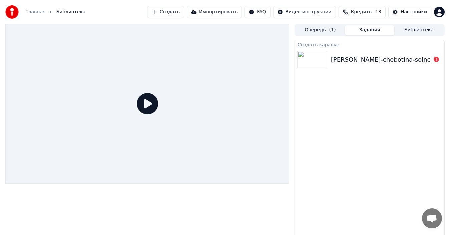
click at [34, 11] on link "Главная" at bounding box center [35, 12] width 20 height 7
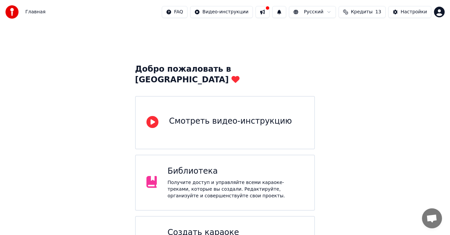
click at [33, 11] on span "Главная" at bounding box center [35, 12] width 20 height 7
click at [316, 13] on html "Главная FAQ Видео-инструкции Русский Кредиты 13 Настройки Добро пожаловать в Yo…" at bounding box center [225, 181] width 450 height 362
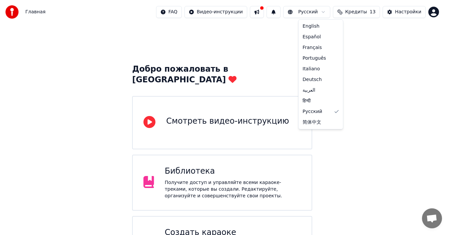
click at [395, 44] on html "Главная FAQ Видео-инструкции Русский Кредиты 13 Настройки Добро пожаловать в Yo…" at bounding box center [225, 181] width 450 height 362
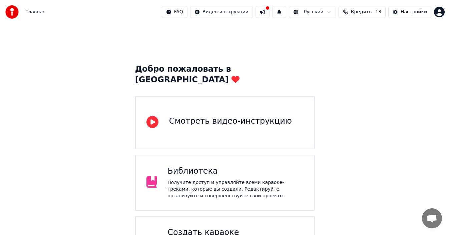
click at [364, 10] on span "Кредиты" at bounding box center [362, 12] width 22 height 7
click at [358, 65] on button "Обновить" at bounding box center [366, 62] width 40 height 12
click at [373, 97] on div "Добро пожаловать в Youka Смотреть видео-инструкцию Библиотека Получите доступ и…" at bounding box center [225, 193] width 450 height 338
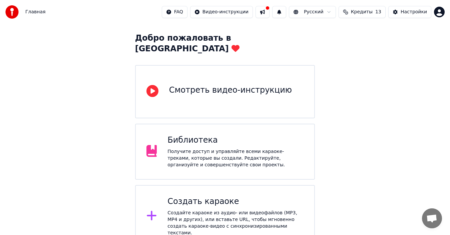
scroll to position [92, 0]
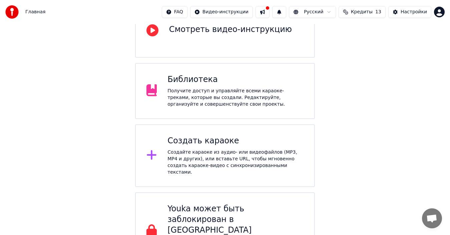
click at [216, 153] on div "Создайте караоке из аудио- или видеофайлов (MP3, MP4 и других), или вставьте UR…" at bounding box center [235, 162] width 136 height 27
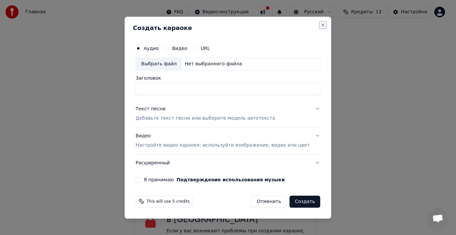
click at [320, 25] on button "Close" at bounding box center [322, 24] width 5 height 5
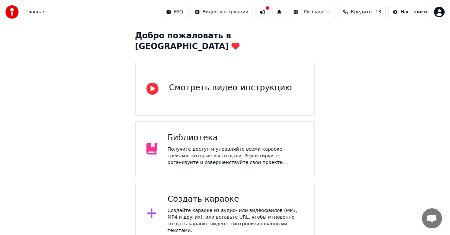
scroll to position [0, 0]
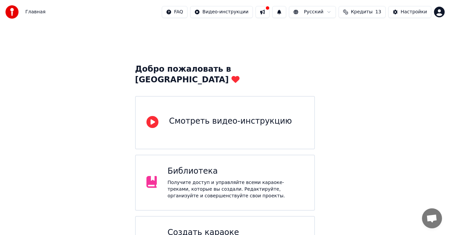
click at [269, 8] on button at bounding box center [262, 12] width 14 height 12
click at [426, 76] on div "Добро пожаловать в Youka Смотреть видео-инструкцию Библиотека Получите доступ и…" at bounding box center [225, 193] width 450 height 338
click at [440, 13] on html "Главная FAQ Видео-инструкции Русский Кредиты 13 Настройки Добро пожаловать в Yo…" at bounding box center [225, 181] width 450 height 362
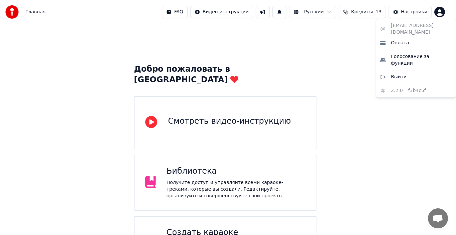
click at [403, 24] on div "[EMAIL_ADDRESS][DOMAIN_NAME] Оплата Голосование за функции Выйти 2.2.0 f3b4c5f" at bounding box center [416, 58] width 80 height 79
click at [340, 52] on html "Главная FAQ Видео-инструкции Русский Кредиты 13 Настройки Добро пожаловать в Yo…" at bounding box center [228, 172] width 456 height 344
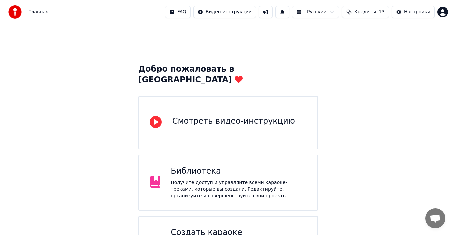
scroll to position [92, 0]
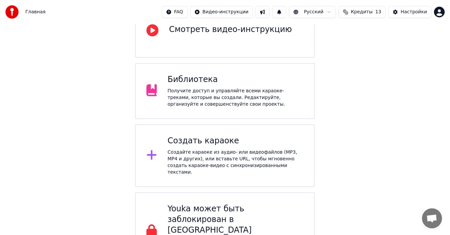
click at [216, 138] on div "Создать караоке Создайте караоке из аудио- или видеофайлов (MP3, MP4 и других),…" at bounding box center [235, 156] width 136 height 40
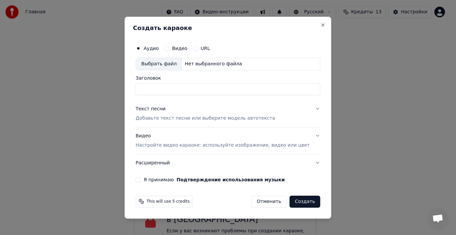
click at [183, 49] on label "Видео" at bounding box center [179, 48] width 15 height 5
click at [169, 49] on button "Видео" at bounding box center [166, 48] width 5 height 5
click at [157, 47] on label "Аудио" at bounding box center [150, 48] width 15 height 5
click at [141, 47] on button "Аудио" at bounding box center [137, 48] width 5 height 5
click at [183, 121] on p "Добавьте текст песни или выберите модель автотекста" at bounding box center [204, 118] width 139 height 7
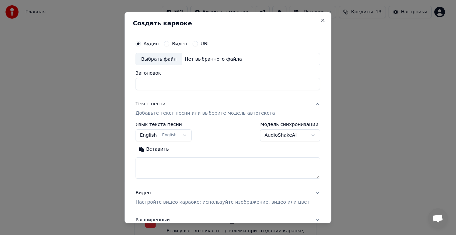
click at [167, 148] on button "Вставить" at bounding box center [153, 149] width 37 height 11
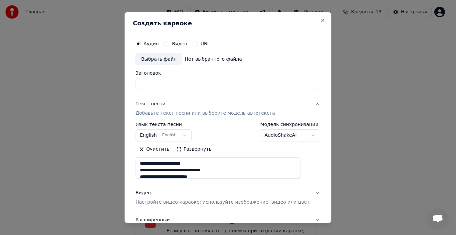
type textarea "**********"
click at [168, 137] on button "English English" at bounding box center [163, 135] width 56 height 12
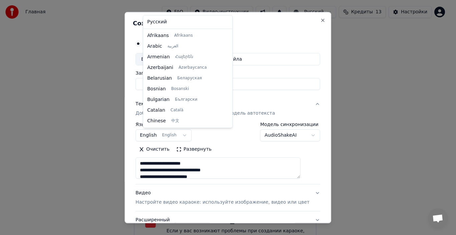
scroll to position [53, 0]
select select "**"
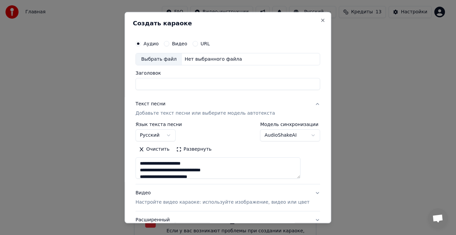
click at [199, 150] on button "Развернуть" at bounding box center [194, 149] width 42 height 11
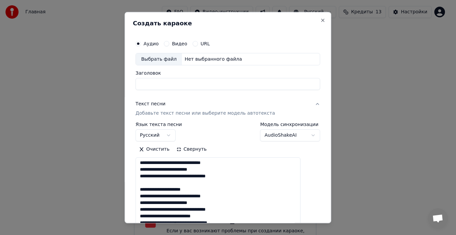
click at [147, 129] on button "Русский" at bounding box center [155, 135] width 40 height 12
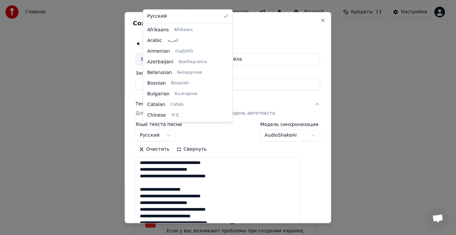
scroll to position [133, 0]
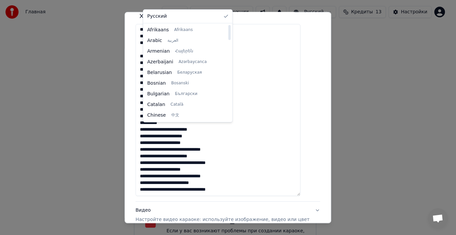
click at [240, 134] on div at bounding box center [228, 117] width 456 height 235
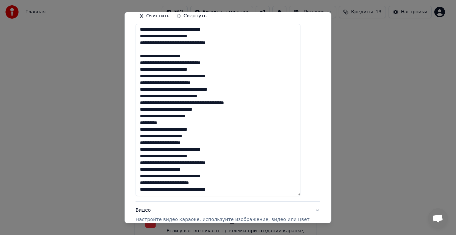
click at [147, 81] on textarea "**********" at bounding box center [217, 110] width 165 height 172
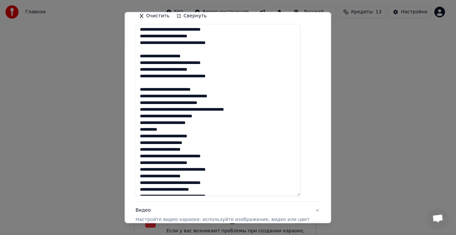
click at [247, 109] on textarea "**********" at bounding box center [217, 110] width 165 height 172
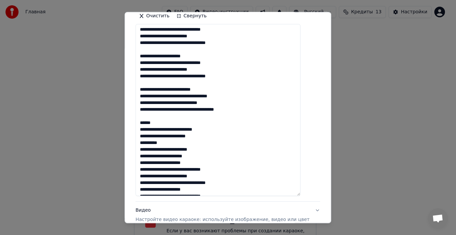
click at [149, 162] on textarea "**********" at bounding box center [217, 110] width 165 height 172
click at [148, 163] on textarea "**********" at bounding box center [217, 110] width 165 height 172
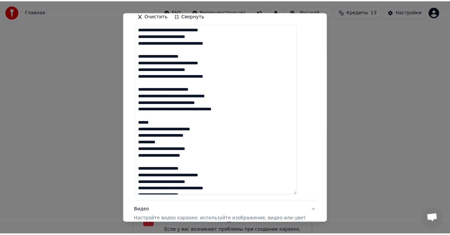
scroll to position [34, 0]
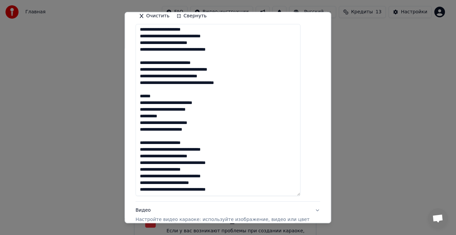
click at [146, 171] on textarea "**********" at bounding box center [217, 110] width 165 height 172
type textarea "**********"
select select
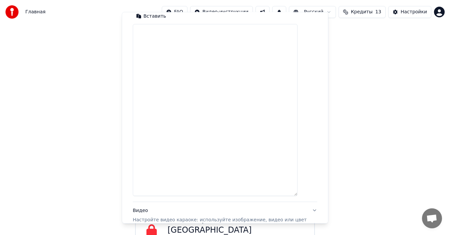
scroll to position [0, 0]
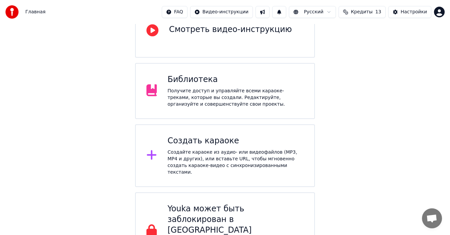
click at [232, 149] on div "Создайте караоке из аудио- или видеофайлов (MP3, MP4 и других), или вставьте UR…" at bounding box center [235, 162] width 136 height 27
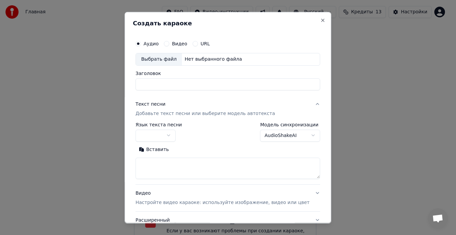
select select
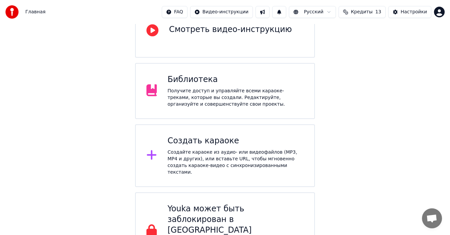
click at [394, 10] on button "Настройки" at bounding box center [409, 12] width 43 height 12
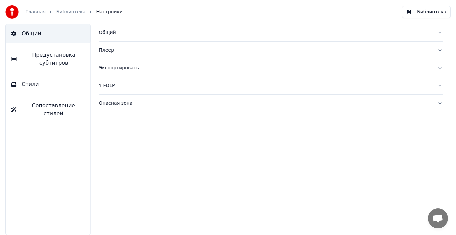
click at [60, 60] on span "Предустановка субтитров" at bounding box center [53, 59] width 63 height 16
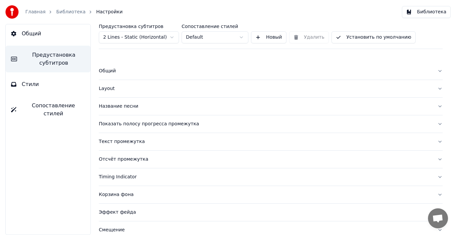
click at [71, 12] on link "Библиотека" at bounding box center [70, 12] width 29 height 7
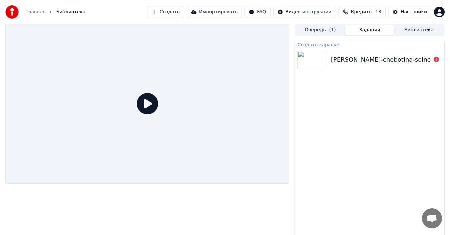
click at [304, 53] on img at bounding box center [313, 59] width 31 height 17
click at [305, 53] on img at bounding box center [313, 59] width 31 height 17
click at [306, 52] on img at bounding box center [313, 59] width 31 height 17
click at [308, 54] on img at bounding box center [313, 59] width 31 height 17
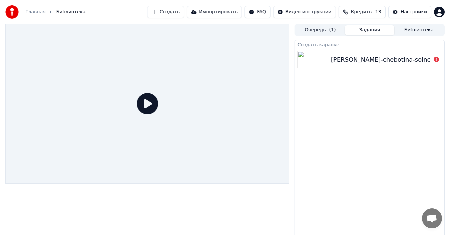
click at [308, 54] on img at bounding box center [313, 59] width 31 height 17
click at [320, 33] on button "Очередь ( 1 )" at bounding box center [320, 30] width 49 height 10
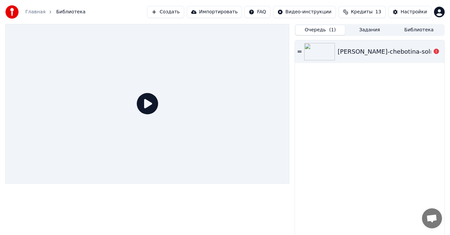
click at [305, 53] on img at bounding box center [319, 51] width 31 height 17
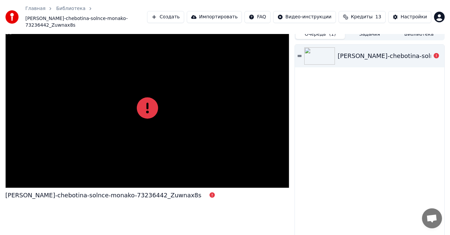
scroll to position [8, 0]
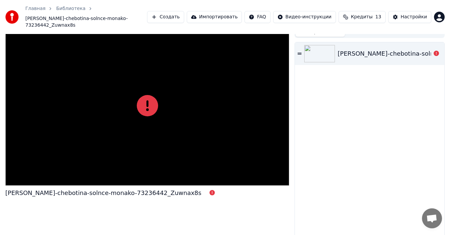
click at [34, 188] on div "[PERSON_NAME]-chebotina-solnce-monako-73236442_Zuwnax8s" at bounding box center [103, 192] width 196 height 9
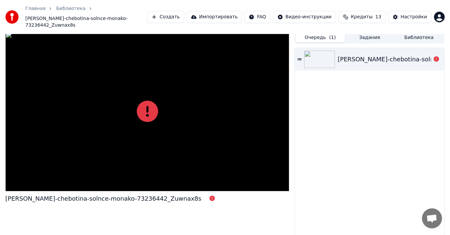
scroll to position [0, 0]
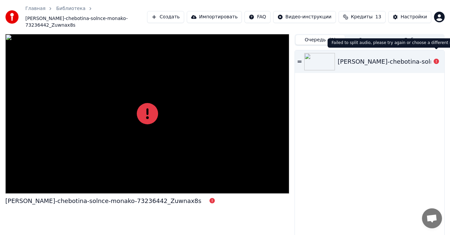
click at [438, 59] on icon at bounding box center [436, 61] width 5 height 5
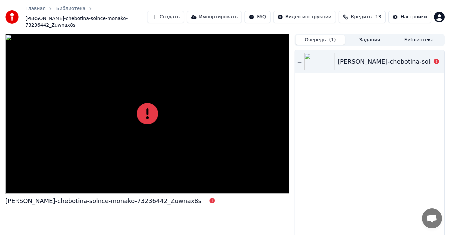
click at [438, 59] on icon at bounding box center [436, 61] width 5 height 5
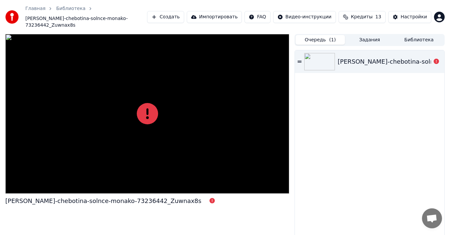
click at [438, 59] on icon at bounding box center [436, 61] width 5 height 5
click at [303, 55] on div "[PERSON_NAME]-chebotina-solnce-monako-73236442_Zuwnax8s" at bounding box center [369, 61] width 149 height 23
